Goal: Navigation & Orientation: Find specific page/section

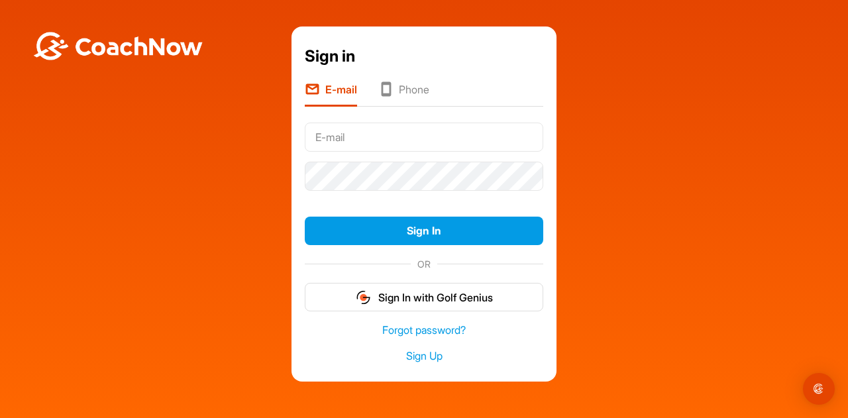
type input "[PERSON_NAME][EMAIL_ADDRESS][PERSON_NAME][DOMAIN_NAME]"
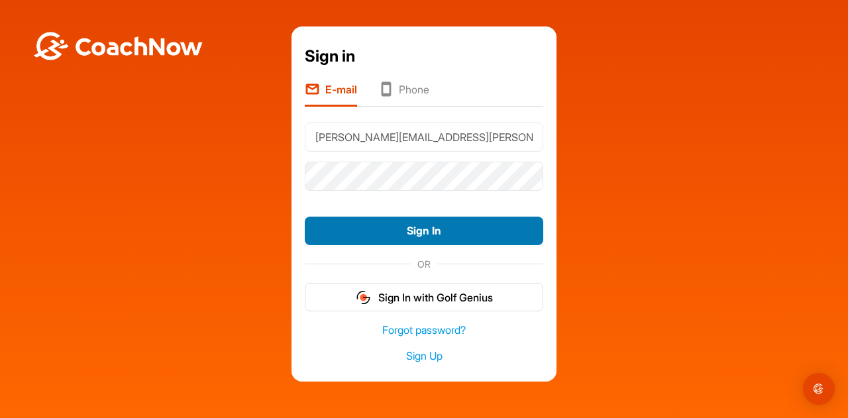
click at [416, 241] on button "Sign In" at bounding box center [424, 231] width 239 height 28
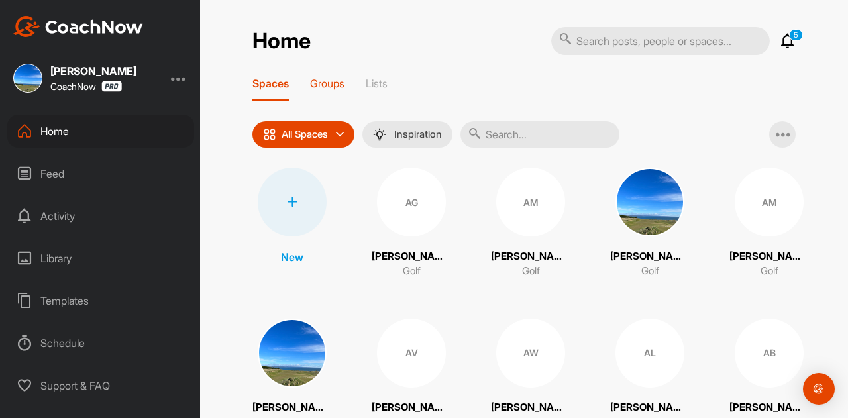
click at [329, 80] on p "Groups" at bounding box center [327, 83] width 34 height 13
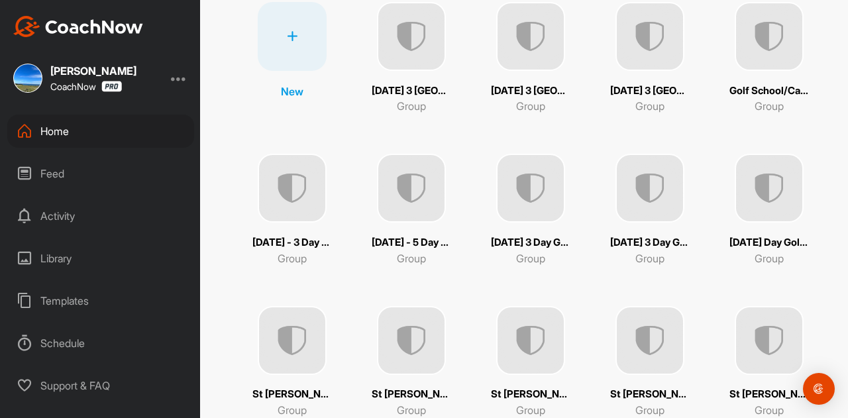
scroll to position [211, 0]
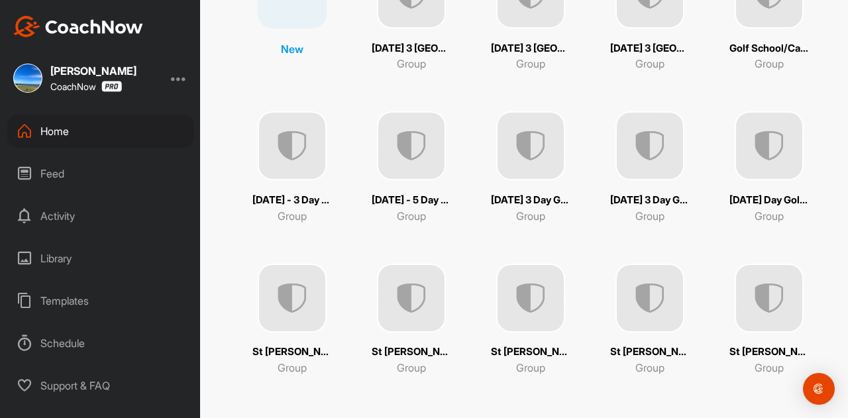
click at [767, 169] on img at bounding box center [769, 145] width 69 height 69
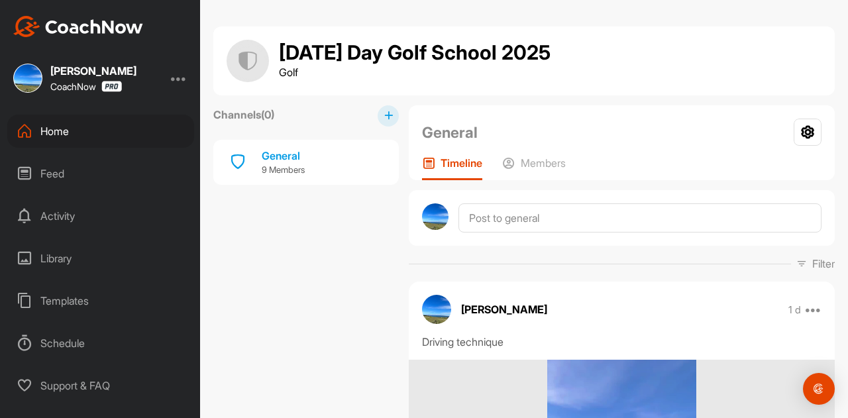
click at [178, 82] on div at bounding box center [179, 78] width 16 height 16
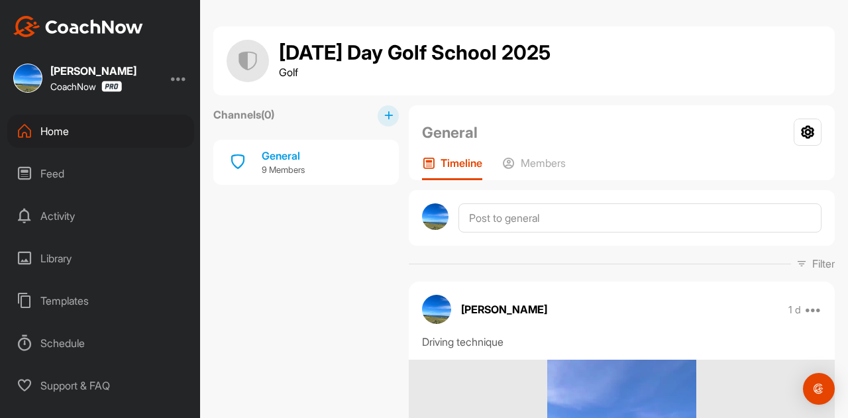
click at [34, 137] on div "Home" at bounding box center [100, 131] width 187 height 33
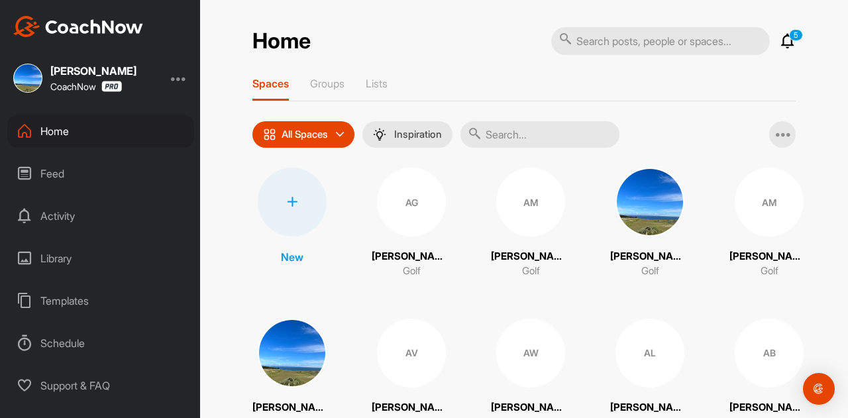
click at [781, 40] on icon at bounding box center [788, 41] width 16 height 16
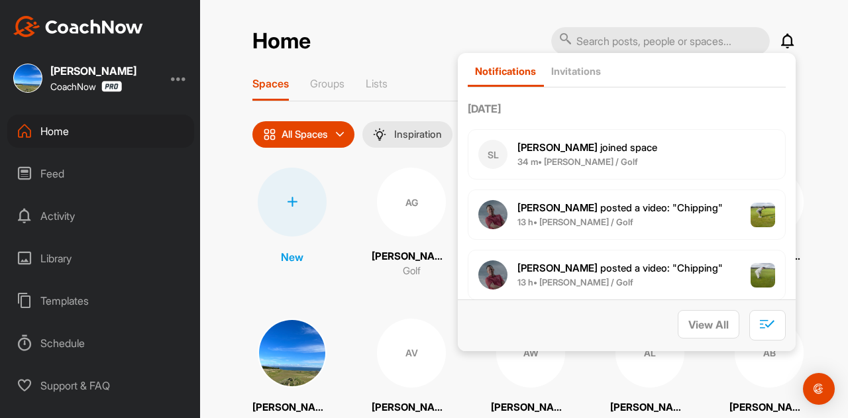
click at [420, 28] on div "Home Notifications Invitations [DATE] SL [PERSON_NAME] joined space 34 m • [PER…" at bounding box center [524, 41] width 543 height 29
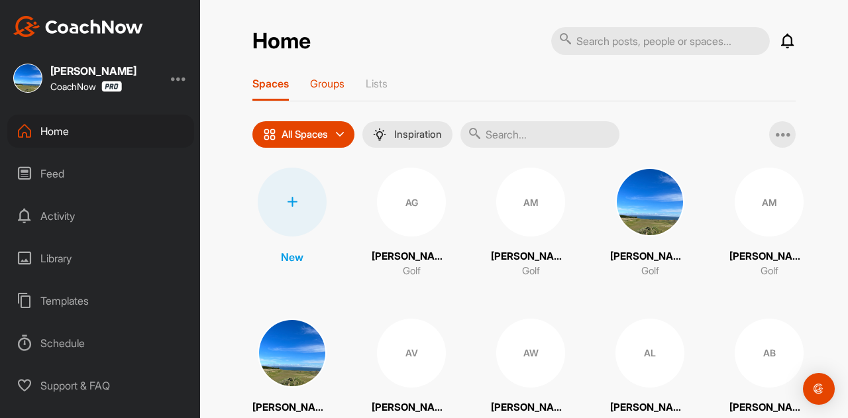
click at [324, 85] on p "Groups" at bounding box center [327, 83] width 34 height 13
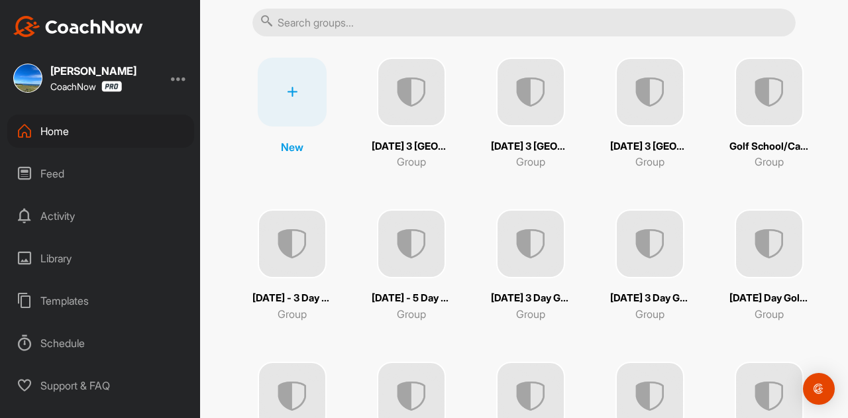
scroll to position [111, 0]
click at [773, 250] on img at bounding box center [769, 245] width 69 height 69
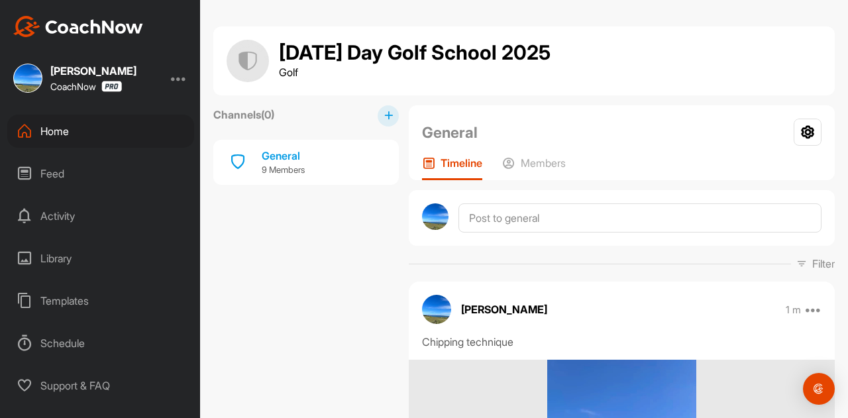
drag, startPoint x: 380, startPoint y: 4, endPoint x: 227, endPoint y: 23, distance: 153.6
click at [227, 23] on div "[DATE] Day Golf School 2025 Golf Channels ( 0 ) General 9 Members General Group…" at bounding box center [524, 209] width 648 height 418
click at [74, 21] on img at bounding box center [78, 26] width 130 height 21
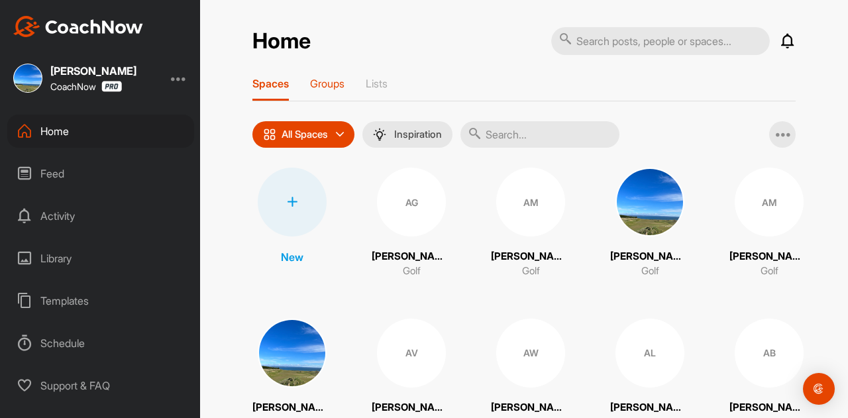
click at [322, 85] on p "Groups" at bounding box center [327, 83] width 34 height 13
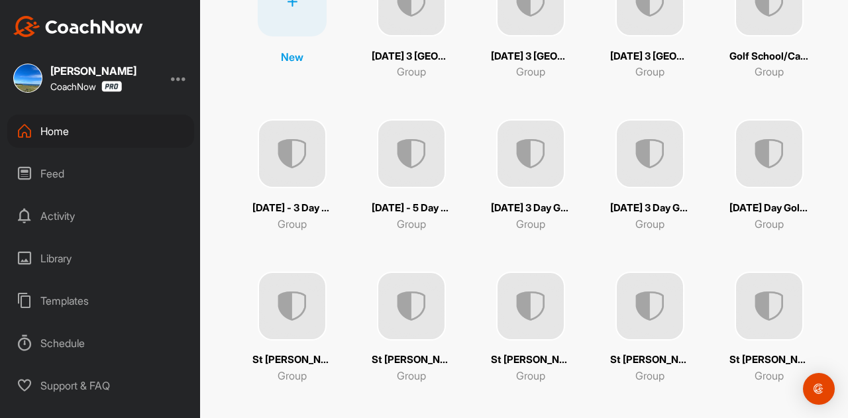
scroll to position [203, 0]
click at [773, 159] on img at bounding box center [769, 153] width 69 height 69
